Goal: Task Accomplishment & Management: Use online tool/utility

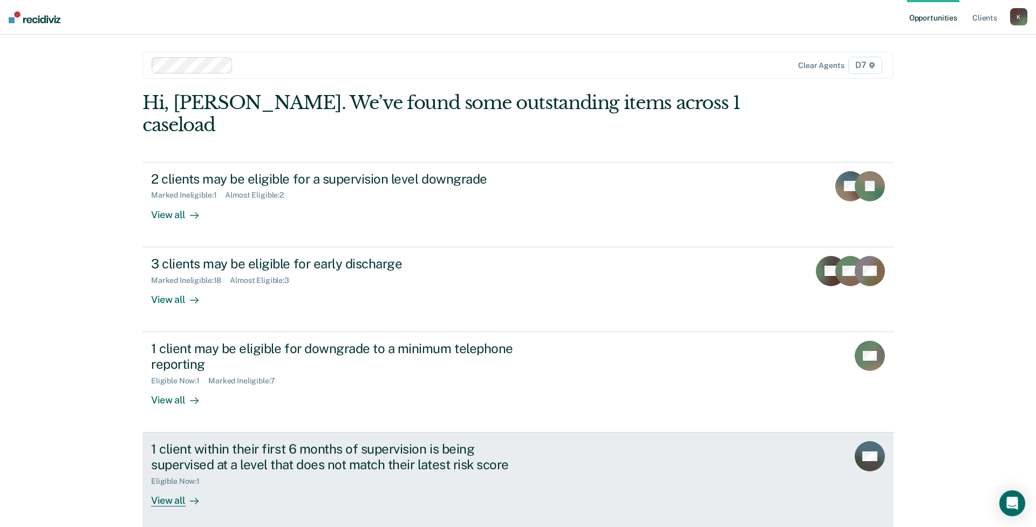
click at [347, 441] on div "1 client within their first 6 months of supervision is being supervised at a le…" at bounding box center [340, 456] width 379 height 31
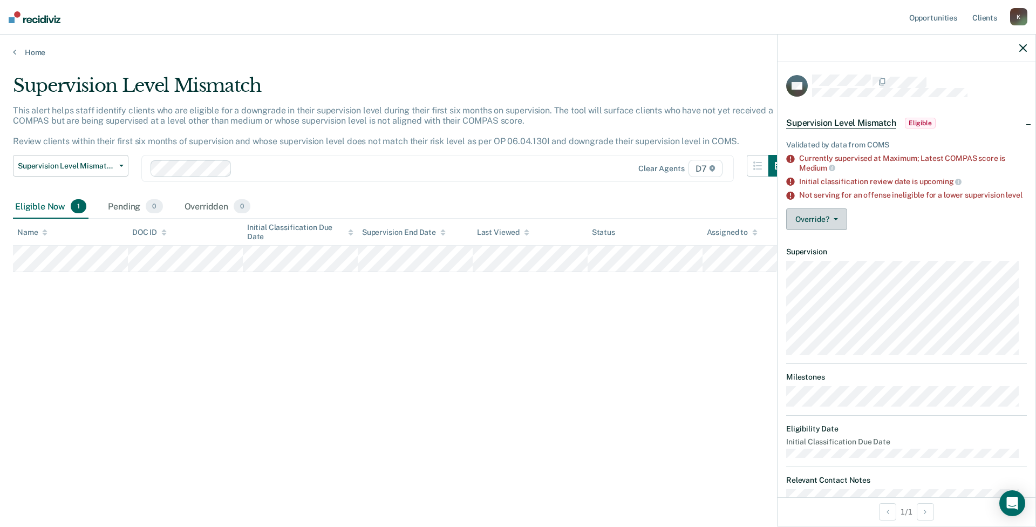
click at [818, 229] on button "Override?" at bounding box center [816, 219] width 61 height 22
click at [819, 268] on button "[PERSON_NAME]" at bounding box center [838, 262] width 104 height 17
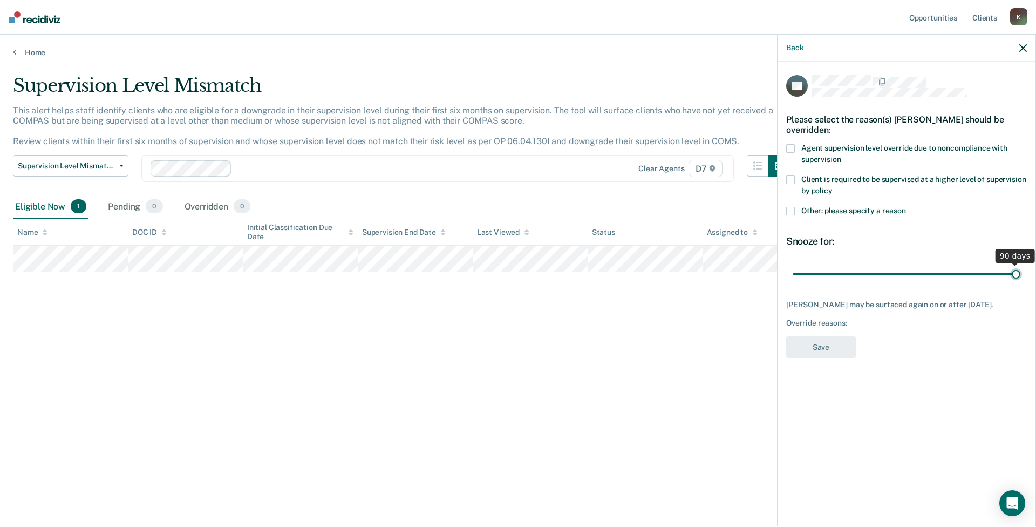
drag, startPoint x: 871, startPoint y: 269, endPoint x: 1036, endPoint y: 272, distance: 164.6
type input "90"
click at [1020, 272] on input "range" at bounding box center [907, 273] width 228 height 19
click at [860, 149] on span "Agent supervision level override due to noncompliance with supervision" at bounding box center [904, 154] width 206 height 20
click at [850, 211] on span "Other: please specify a reason" at bounding box center [853, 210] width 105 height 9
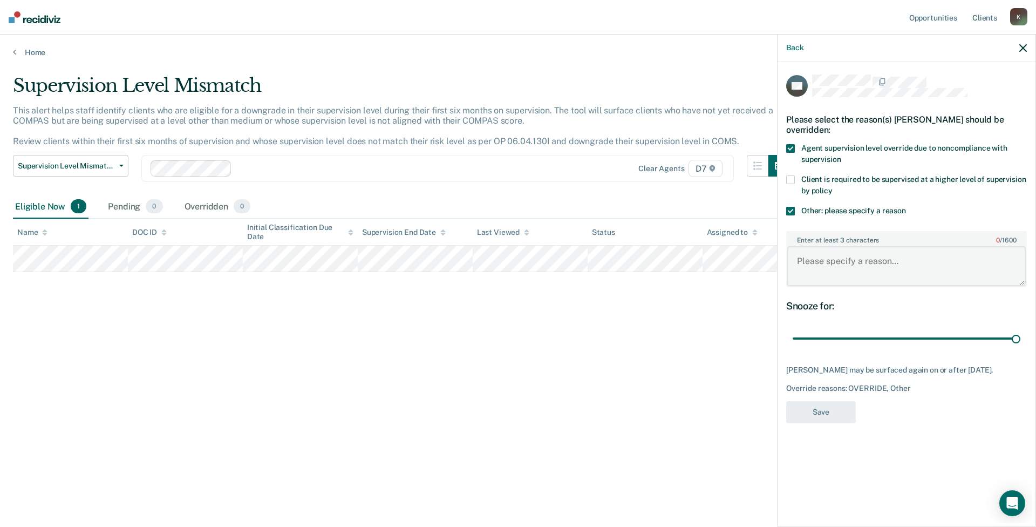
click at [852, 253] on textarea "Enter at least 3 characters 0 / 1600" at bounding box center [906, 266] width 239 height 40
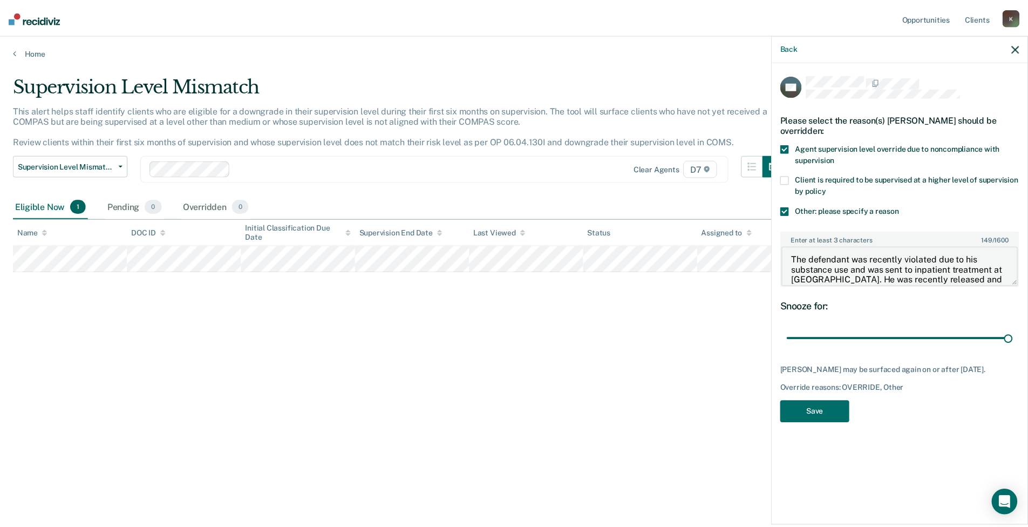
scroll to position [12, 0]
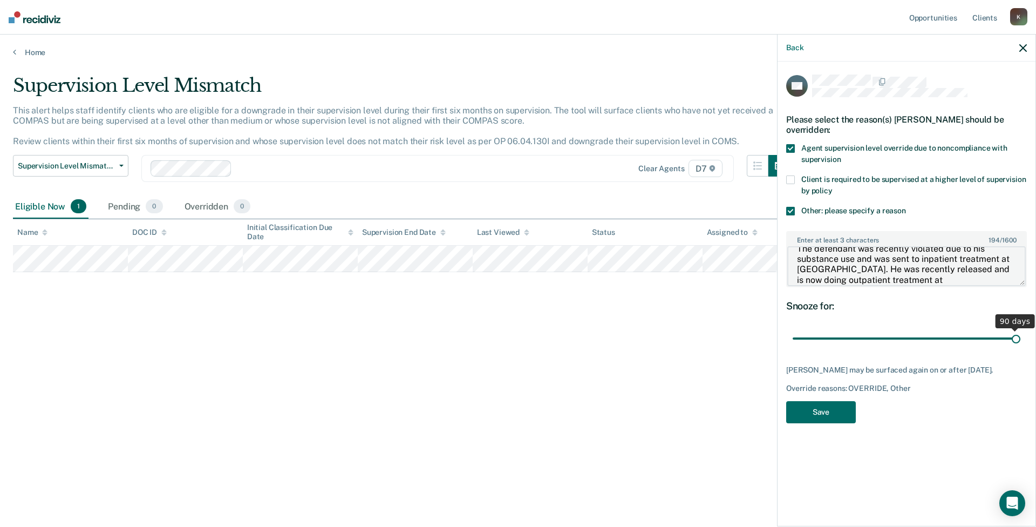
type textarea "The defendant was recently violated due to his substance use and was sent to in…"
drag, startPoint x: 1017, startPoint y: 337, endPoint x: 943, endPoint y: 348, distance: 74.2
type input "60"
click at [943, 348] on input "range" at bounding box center [907, 338] width 228 height 19
click at [815, 408] on button "Save" at bounding box center [821, 412] width 70 height 22
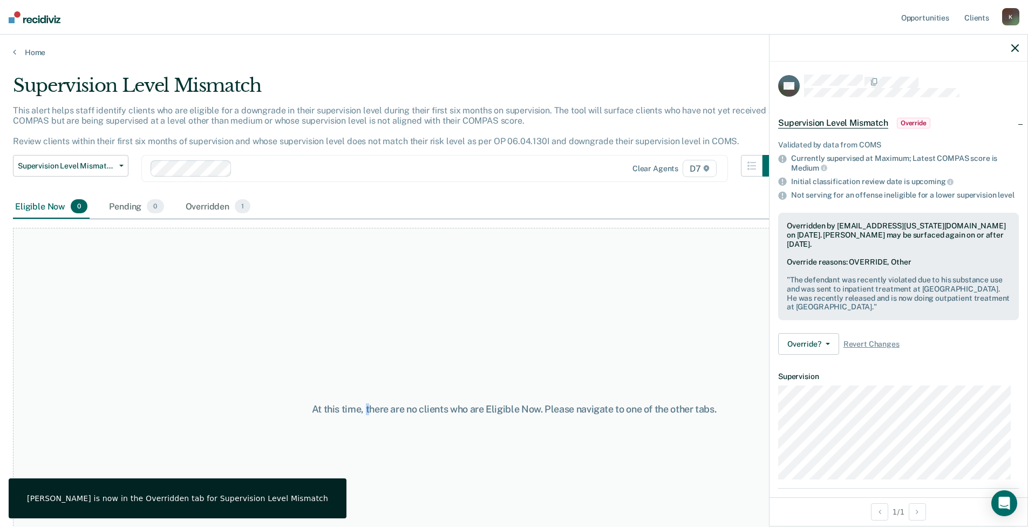
click at [364, 222] on div "At this time, there are no clients who are Eligible Now. Please navigate to one…" at bounding box center [514, 404] width 1002 height 371
click at [26, 44] on div "Home" at bounding box center [514, 46] width 1028 height 23
click at [26, 51] on link "Home" at bounding box center [514, 52] width 1002 height 10
